Goal: Task Accomplishment & Management: Complete application form

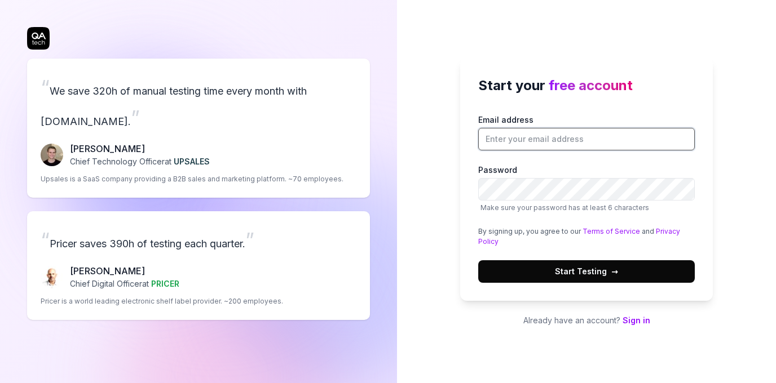
click at [521, 131] on input "Email address" at bounding box center [586, 139] width 216 height 23
type input "[EMAIL_ADDRESS][DOMAIN_NAME]"
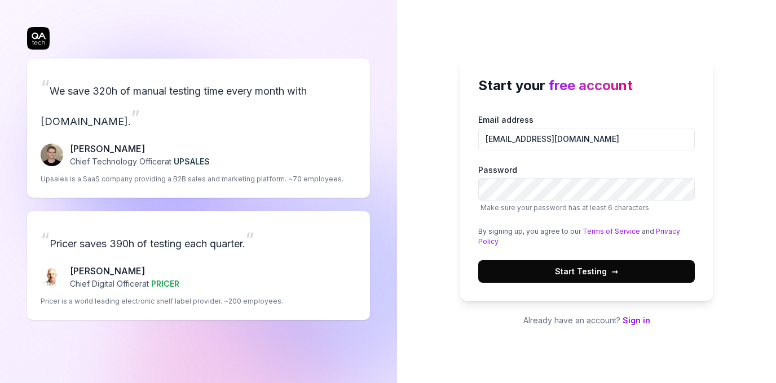
click at [607, 270] on span "Start Testing →" at bounding box center [586, 272] width 63 height 12
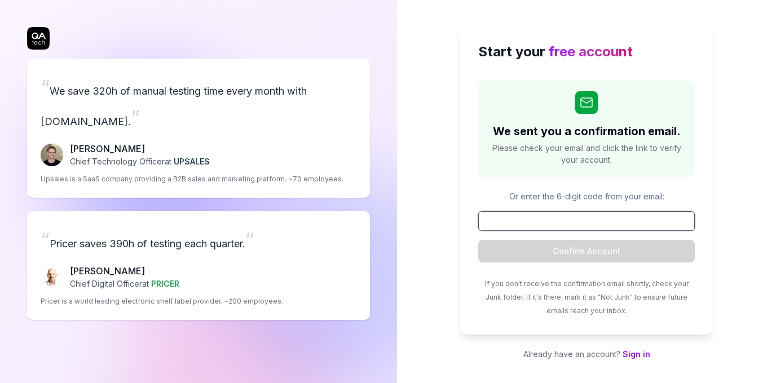
paste input "843684"
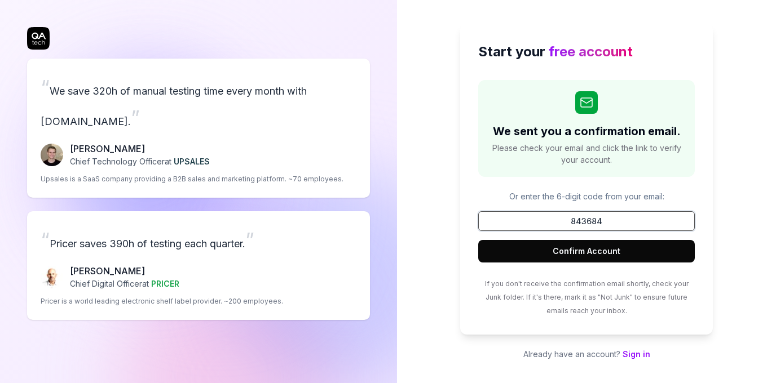
type input "843684"
click at [583, 254] on button "Confirm Account" at bounding box center [586, 251] width 216 height 23
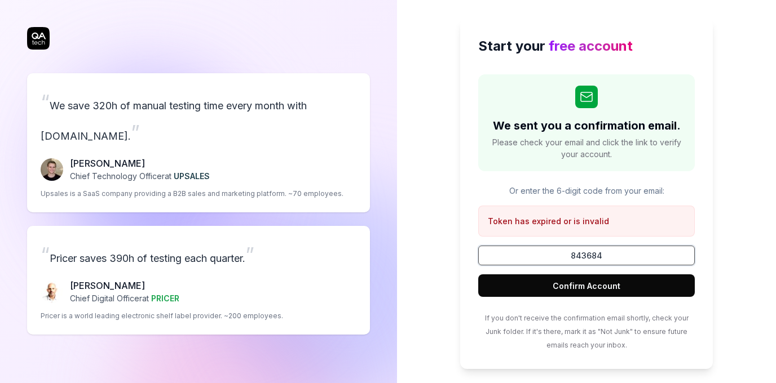
click at [587, 259] on input "843684" at bounding box center [586, 256] width 216 height 20
click at [585, 284] on button "Confirm Account" at bounding box center [586, 286] width 216 height 23
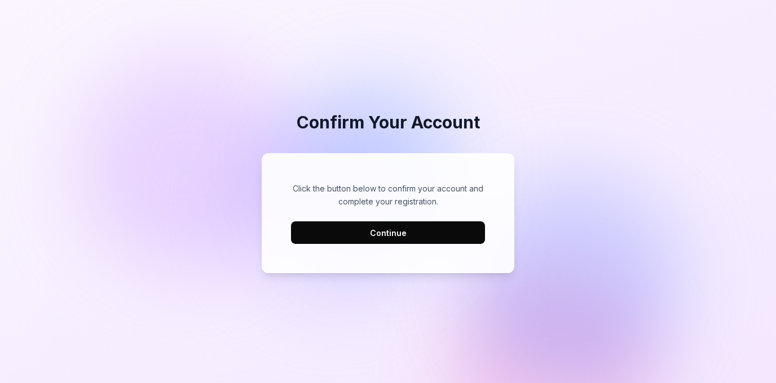
click at [417, 234] on button "Continue" at bounding box center [388, 233] width 194 height 23
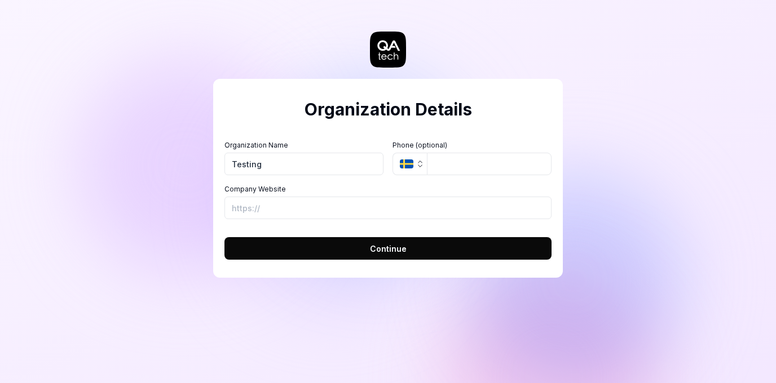
type input "Testing"
click at [295, 212] on input "Company Website" at bounding box center [387, 208] width 327 height 23
type input "testing"
click at [426, 245] on button "Continue" at bounding box center [387, 248] width 327 height 23
